Goal: Information Seeking & Learning: Learn about a topic

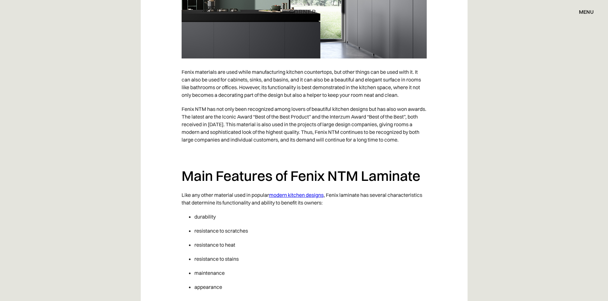
scroll to position [688, 0]
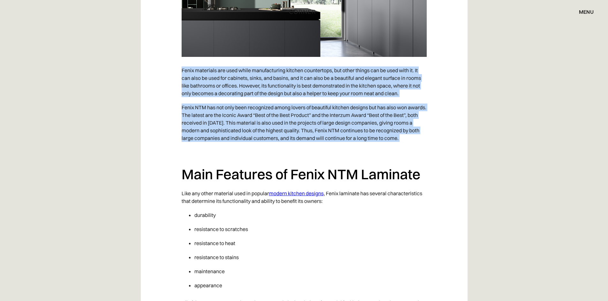
drag, startPoint x: 230, startPoint y: 64, endPoint x: 296, endPoint y: 156, distance: 112.9
click at [296, 156] on p "‍" at bounding box center [304, 152] width 245 height 14
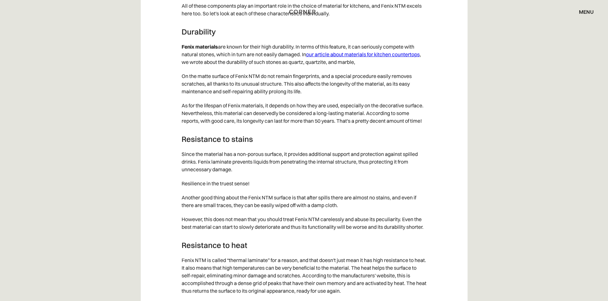
scroll to position [984, 0]
click at [262, 53] on p "Fenix materials are known for their high durability. In terms of this feature, …" at bounding box center [304, 53] width 245 height 29
click at [257, 70] on p "On the matte surface of Fenix NTM do not remain fingerprints, and a special pro…" at bounding box center [304, 83] width 245 height 29
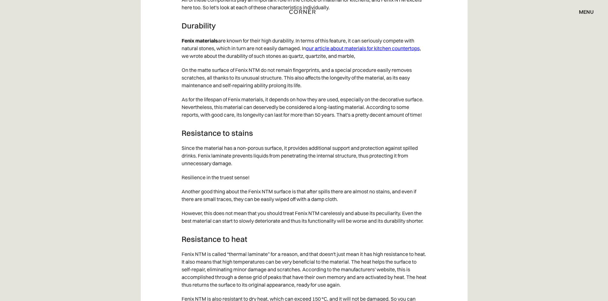
click at [216, 46] on p "Fenix materials are known for their high durability. In terms of this feature, …" at bounding box center [304, 48] width 245 height 29
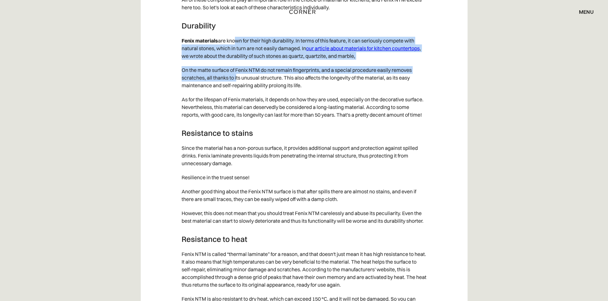
drag, startPoint x: 235, startPoint y: 41, endPoint x: 236, endPoint y: 74, distance: 33.2
click at [236, 74] on p "On the matte surface of Fenix NTM do not remain fingerprints, and a special pro…" at bounding box center [304, 77] width 245 height 29
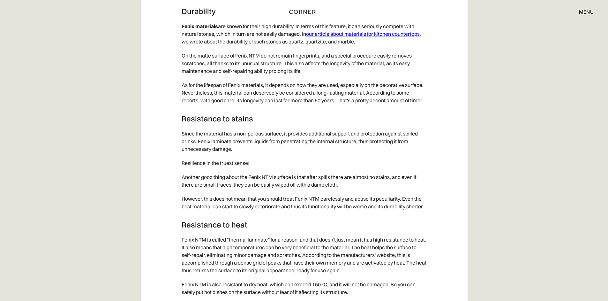
scroll to position [1004, 0]
click at [223, 130] on p "Since the material has a non-porous surface, it provides additional support and…" at bounding box center [304, 141] width 245 height 29
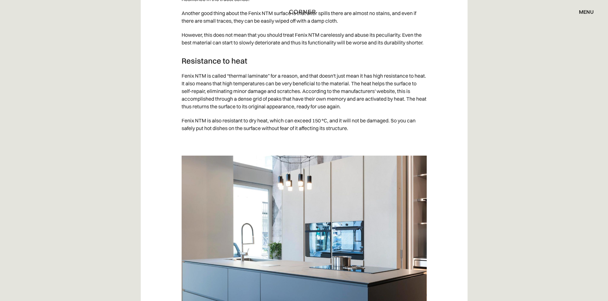
scroll to position [1184, 0]
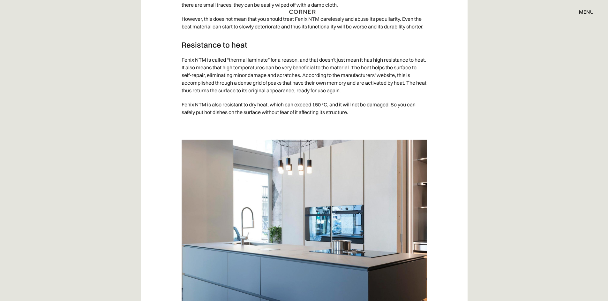
click at [192, 54] on p "Fenix NTM is called “thermal laminate” for a reason, and that doesn't just mean…" at bounding box center [304, 75] width 245 height 45
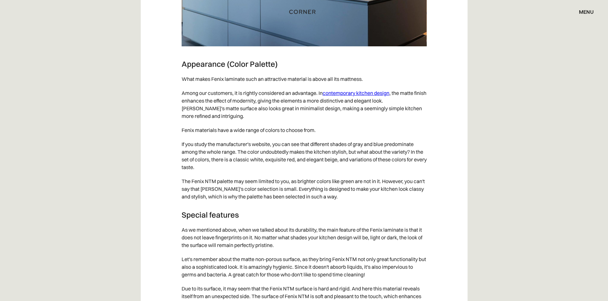
scroll to position [1465, 0]
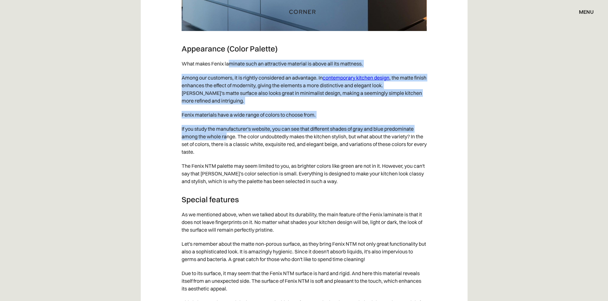
drag, startPoint x: 228, startPoint y: 62, endPoint x: 227, endPoint y: 138, distance: 76.3
click at [227, 138] on div "Kitchen design trends, just like those in fashion, never stand in one place and…" at bounding box center [304, 114] width 245 height 2377
click at [227, 138] on p "If you study the manufacturer's website, you can see that different shades of g…" at bounding box center [304, 140] width 245 height 37
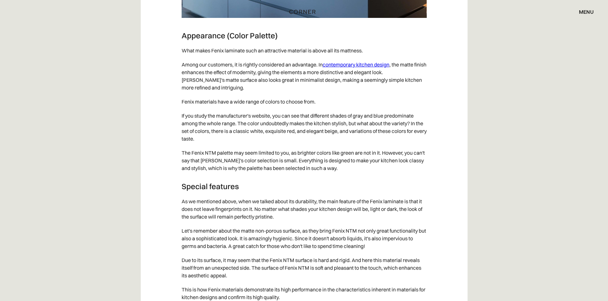
scroll to position [1481, 0]
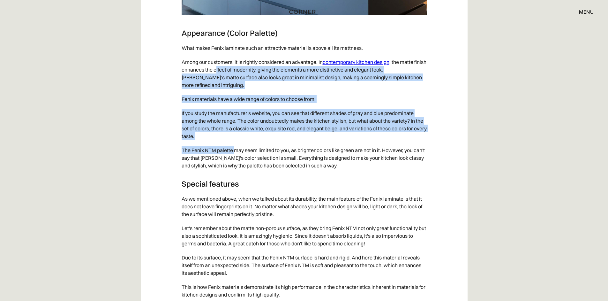
drag, startPoint x: 228, startPoint y: 66, endPoint x: 235, endPoint y: 151, distance: 85.2
click at [235, 151] on div "Kitchen design trends, just like those in fashion, never stand in one place and…" at bounding box center [304, 99] width 245 height 2377
click at [235, 151] on p "The Fenix NTM palette may seem limited to you, as brighter colors like green ar…" at bounding box center [304, 157] width 245 height 29
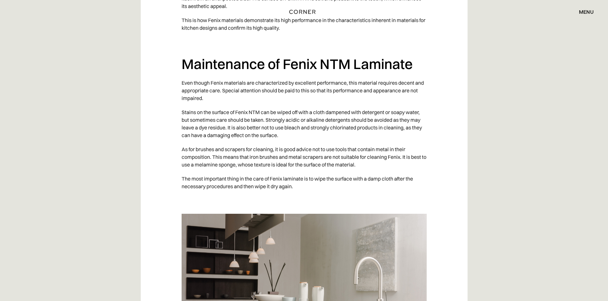
scroll to position [1754, 0]
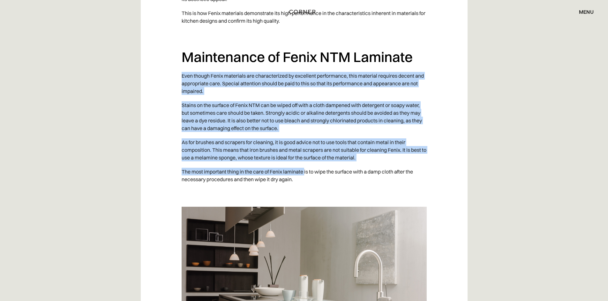
drag, startPoint x: 293, startPoint y: 67, endPoint x: 304, endPoint y: 168, distance: 102.4
click at [303, 124] on p "Stains on the surface of Fenix NTM can be wiped off with a cloth dampened with …" at bounding box center [304, 116] width 245 height 37
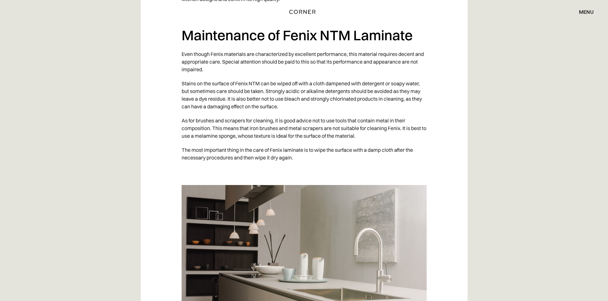
scroll to position [1779, 0]
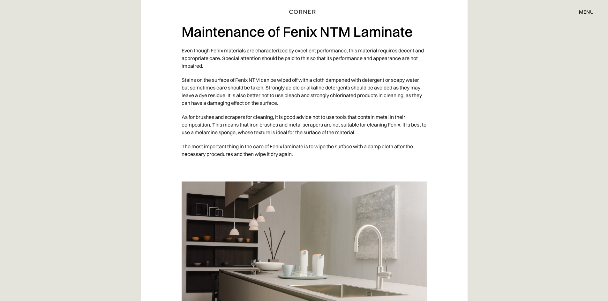
click at [328, 56] on p "Even though Fenix materials are characterized by excellent performance, this ma…" at bounding box center [304, 57] width 245 height 29
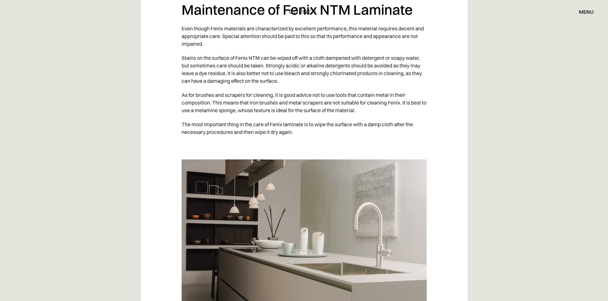
scroll to position [1802, 0]
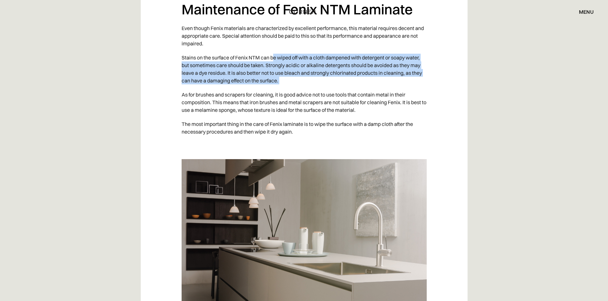
drag, startPoint x: 275, startPoint y: 56, endPoint x: 285, endPoint y: 91, distance: 35.6
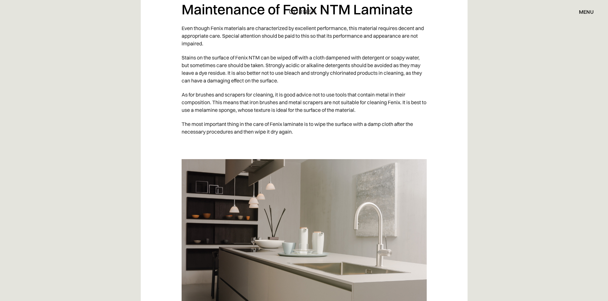
click at [285, 91] on p "As for brushes and scrapers for cleaning, it is good advice not to use tools th…" at bounding box center [304, 101] width 245 height 29
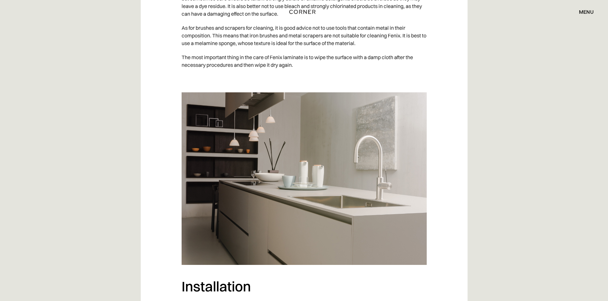
scroll to position [1870, 0]
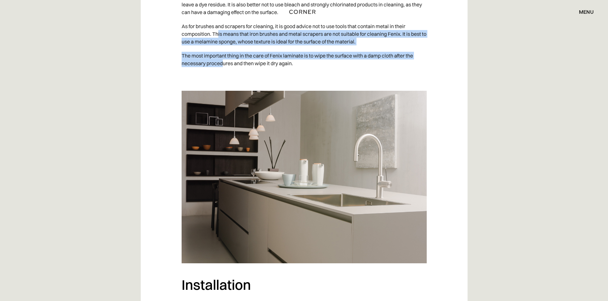
drag, startPoint x: 217, startPoint y: 35, endPoint x: 223, endPoint y: 63, distance: 28.4
click at [223, 63] on p "The most important thing in the care of Fenix laminate is to wipe the surface w…" at bounding box center [304, 60] width 245 height 22
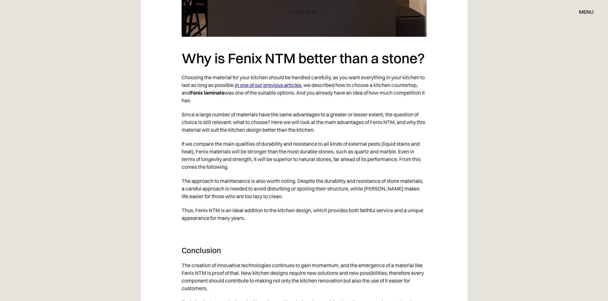
scroll to position [2405, 0]
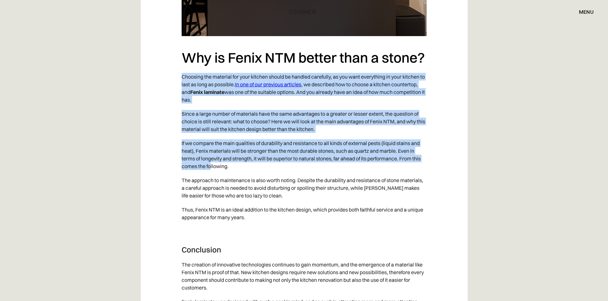
drag, startPoint x: 183, startPoint y: 74, endPoint x: 210, endPoint y: 164, distance: 93.7
click at [210, 164] on p "If we compare the main qualities of durability and resistance to all kinds of e…" at bounding box center [304, 154] width 245 height 37
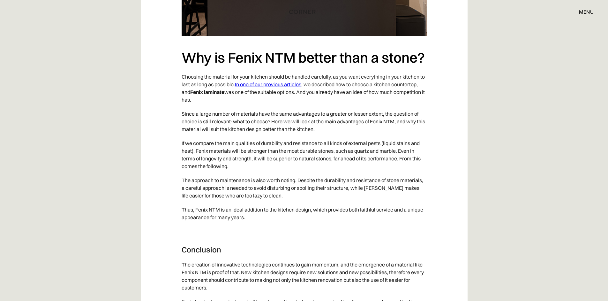
click at [339, 74] on p "Choosing the material for your kitchen should be handled carefully, as you want…" at bounding box center [304, 88] width 245 height 37
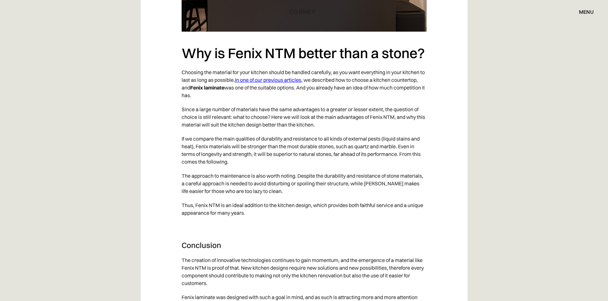
scroll to position [2411, 0]
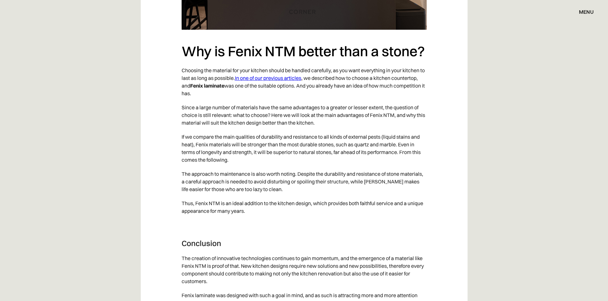
click at [287, 104] on p "Since a large number of materials have the same advantages to a greater or less…" at bounding box center [304, 114] width 245 height 29
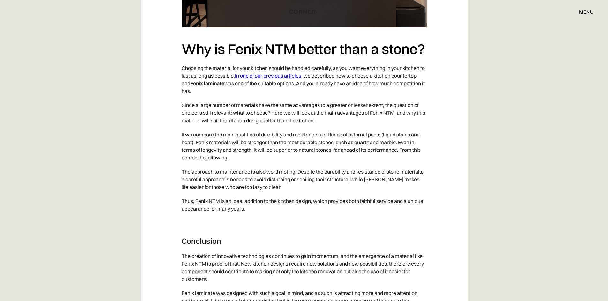
click at [317, 101] on p "Since a large number of materials have the same advantages to a greater or less…" at bounding box center [304, 112] width 245 height 29
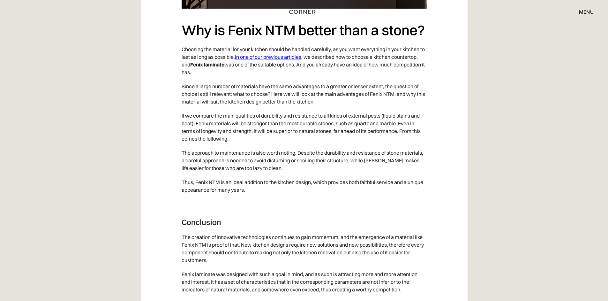
scroll to position [2434, 0]
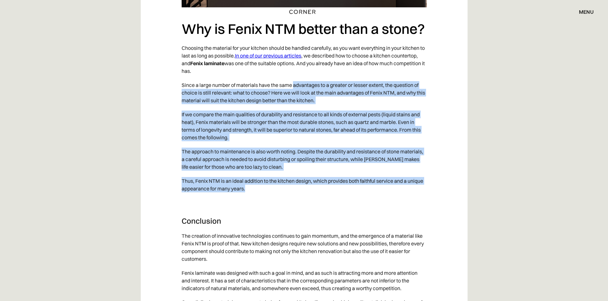
drag, startPoint x: 294, startPoint y: 82, endPoint x: 305, endPoint y: 195, distance: 113.6
click at [305, 195] on p "Thus, Fenix NTM is an ideal addition to the kitchen design, which provides both…" at bounding box center [304, 185] width 245 height 22
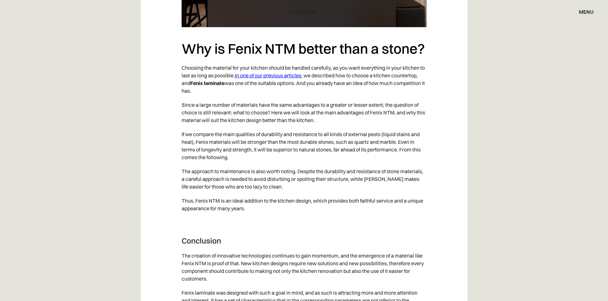
scroll to position [2410, 0]
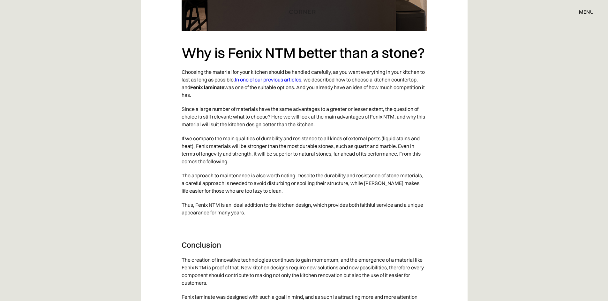
click at [268, 83] on p "Choosing the material for your kitchen should be handled carefully, as you want…" at bounding box center [304, 83] width 245 height 37
click at [268, 82] on link "In one of our previous articles" at bounding box center [268, 79] width 66 height 6
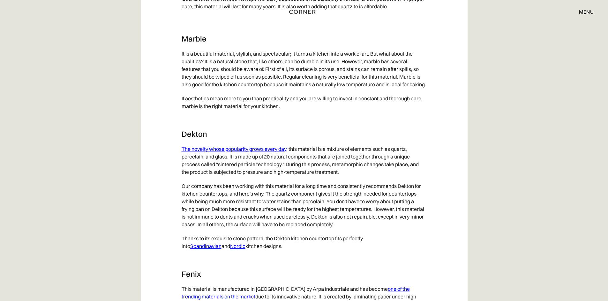
scroll to position [2321, 0]
click at [322, 195] on p "Our company has been working with this material for a long time and consistentl…" at bounding box center [304, 204] width 245 height 52
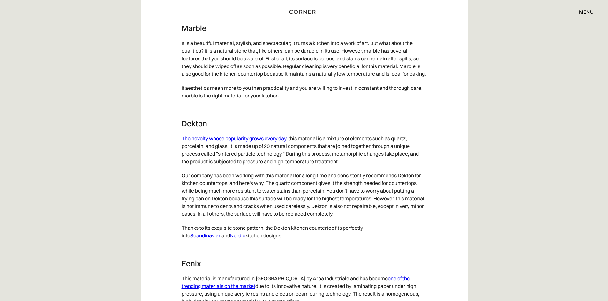
scroll to position [2332, 0]
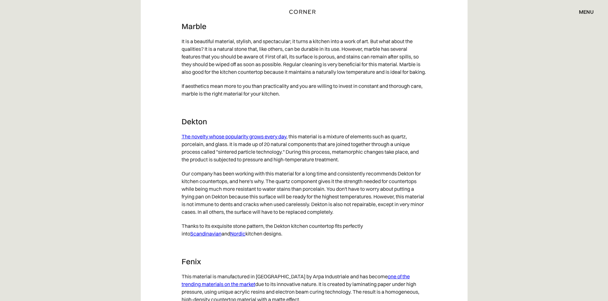
click at [333, 101] on p "If aesthetics mean more to you than practicality and you are willing to invest …" at bounding box center [304, 90] width 245 height 22
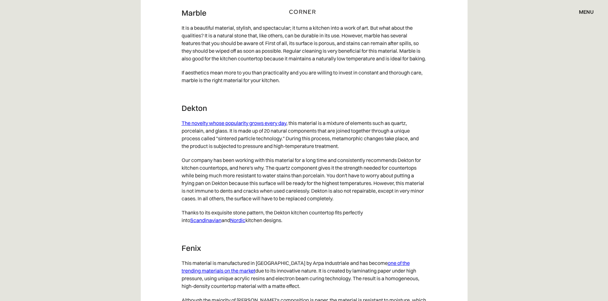
scroll to position [2347, 0]
click at [322, 152] on p "The novelty whose popularity grows every day , this material is a mixture of el…" at bounding box center [304, 133] width 245 height 37
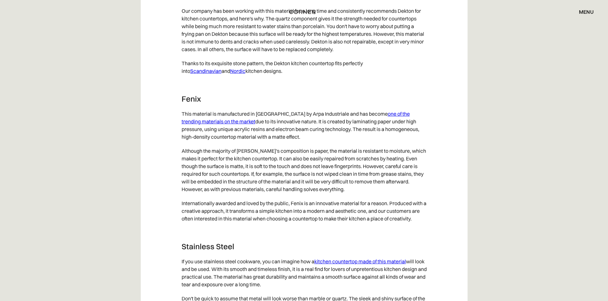
scroll to position [2411, 0]
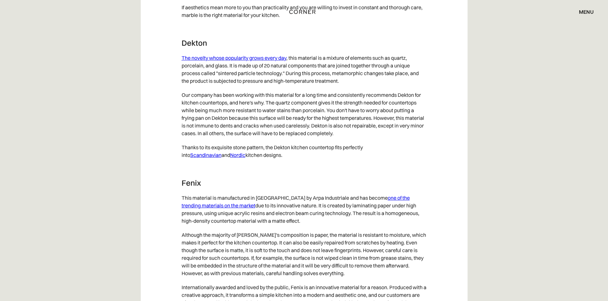
click at [229, 61] on link "The novelty whose popularity grows every day" at bounding box center [234, 58] width 105 height 6
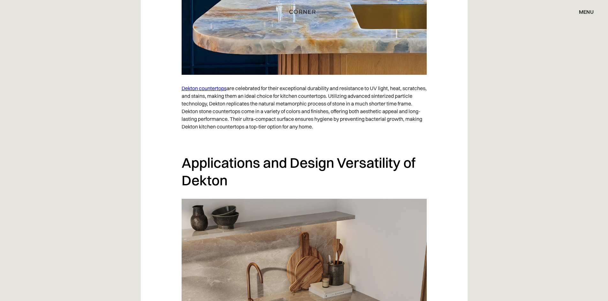
scroll to position [648, 0]
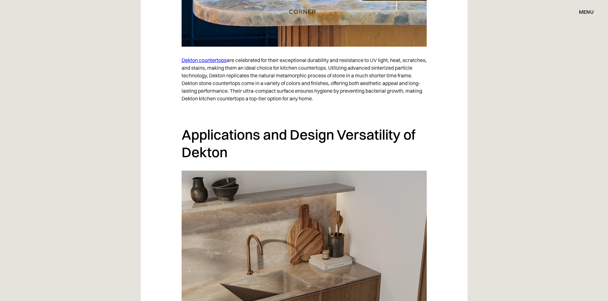
click at [238, 86] on p "Dekton countertops are celebrated for their exceptional durability and resistan…" at bounding box center [304, 79] width 245 height 52
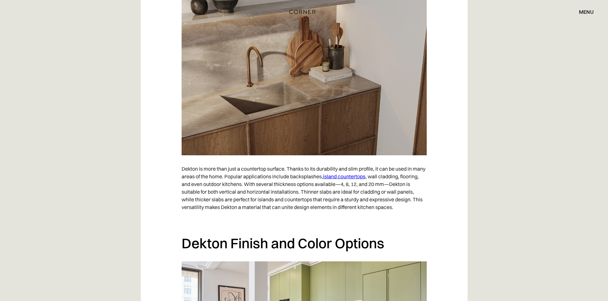
scroll to position [841, 0]
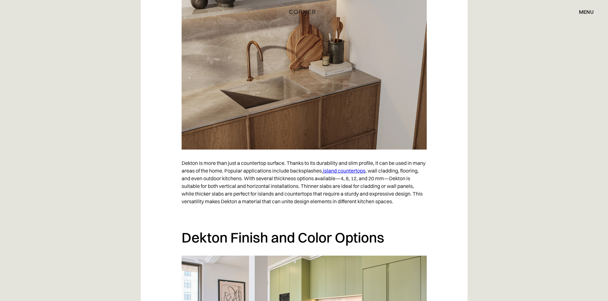
click at [243, 184] on p "Dekton is more than just a countertop surface. Thanks to its durability and sli…" at bounding box center [304, 182] width 245 height 52
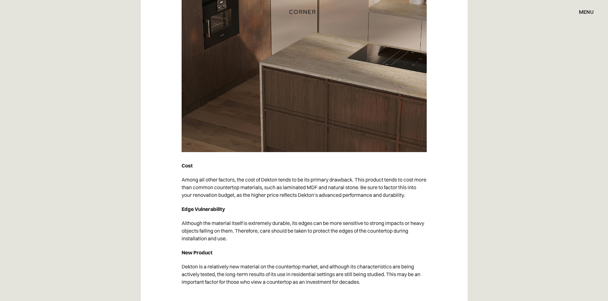
scroll to position [2521, 0]
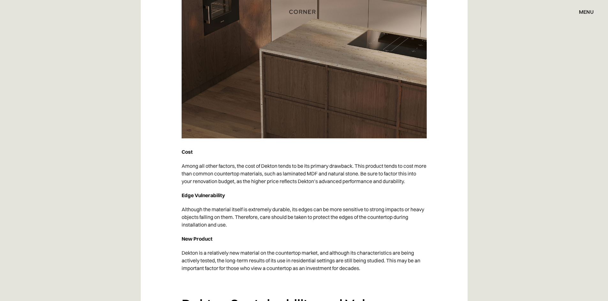
drag, startPoint x: 269, startPoint y: 165, endPoint x: 257, endPoint y: 229, distance: 65.2
click at [257, 229] on p "Although the material itself is extremely durable, its edges can be more sensit…" at bounding box center [304, 216] width 245 height 29
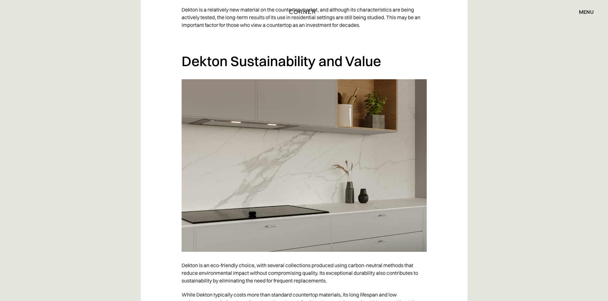
scroll to position [2793, 0]
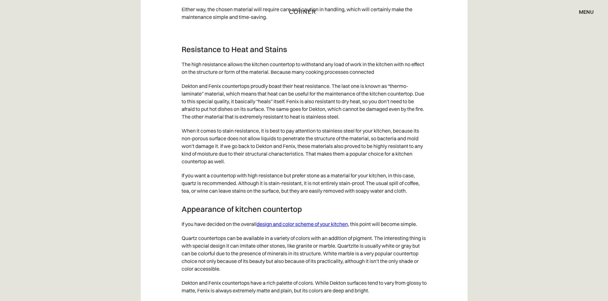
scroll to position [1530, 0]
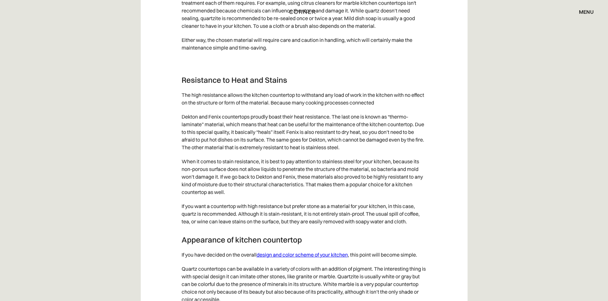
scroll to position [1503, 0]
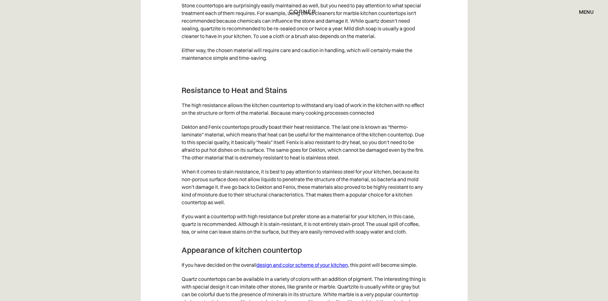
scroll to position [1493, 0]
drag, startPoint x: 182, startPoint y: 92, endPoint x: 203, endPoint y: 131, distance: 43.9
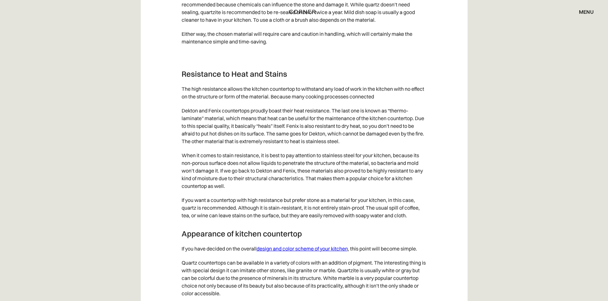
scroll to position [1511, 0]
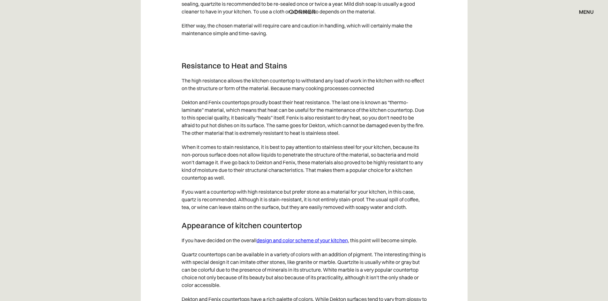
scroll to position [1519, 0]
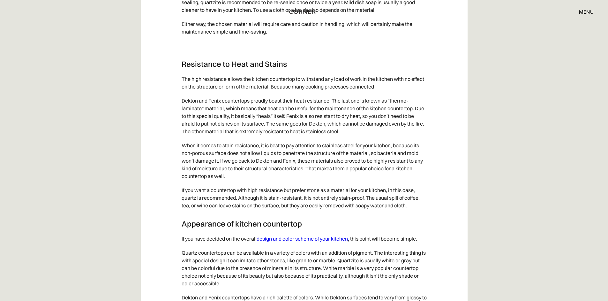
drag, startPoint x: 258, startPoint y: 71, endPoint x: 266, endPoint y: 137, distance: 66.6
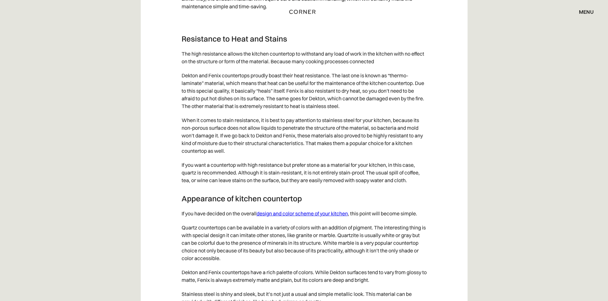
scroll to position [1551, 0]
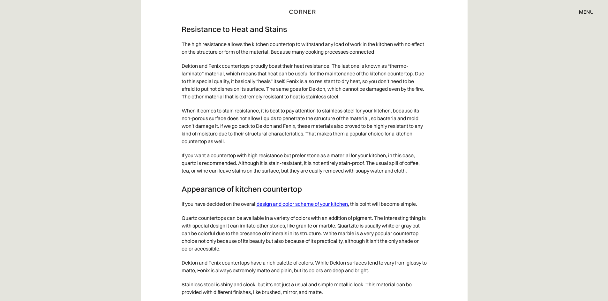
scroll to position [1555, 0]
drag, startPoint x: 238, startPoint y: 123, endPoint x: 259, endPoint y: 205, distance: 84.6
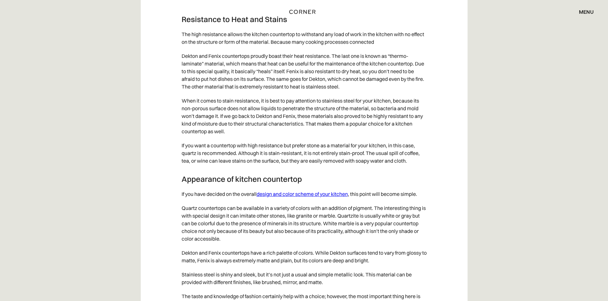
scroll to position [1564, 0]
drag, startPoint x: 259, startPoint y: 185, endPoint x: 260, endPoint y: 204, distance: 18.8
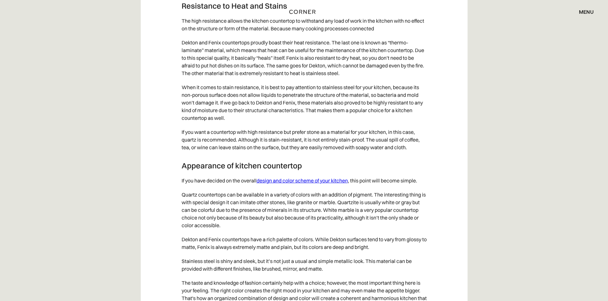
scroll to position [1577, 0]
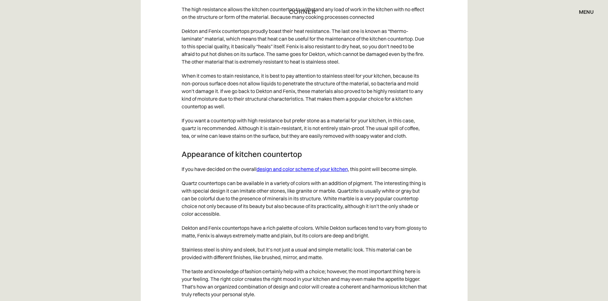
scroll to position [1590, 0]
drag, startPoint x: 221, startPoint y: 91, endPoint x: 239, endPoint y: 179, distance: 89.4
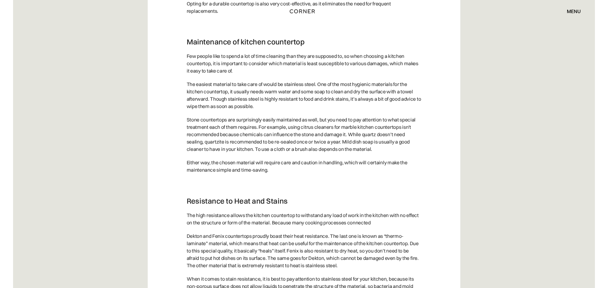
scroll to position [1374, 0]
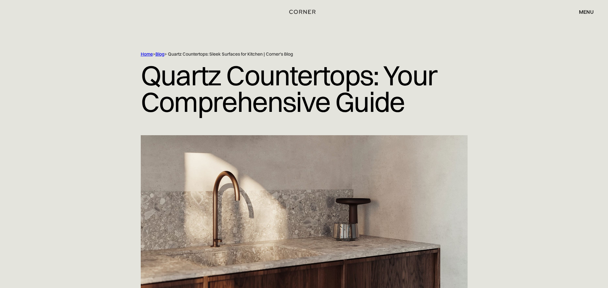
scroll to position [311, 0]
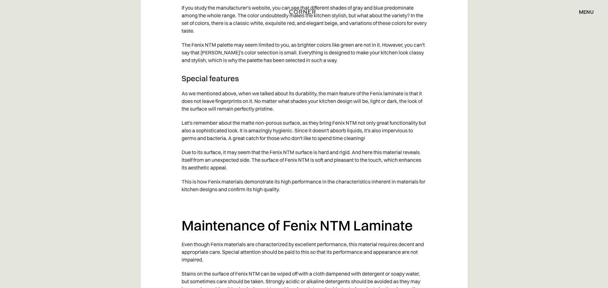
scroll to position [1554, 0]
